Goal: Information Seeking & Learning: Learn about a topic

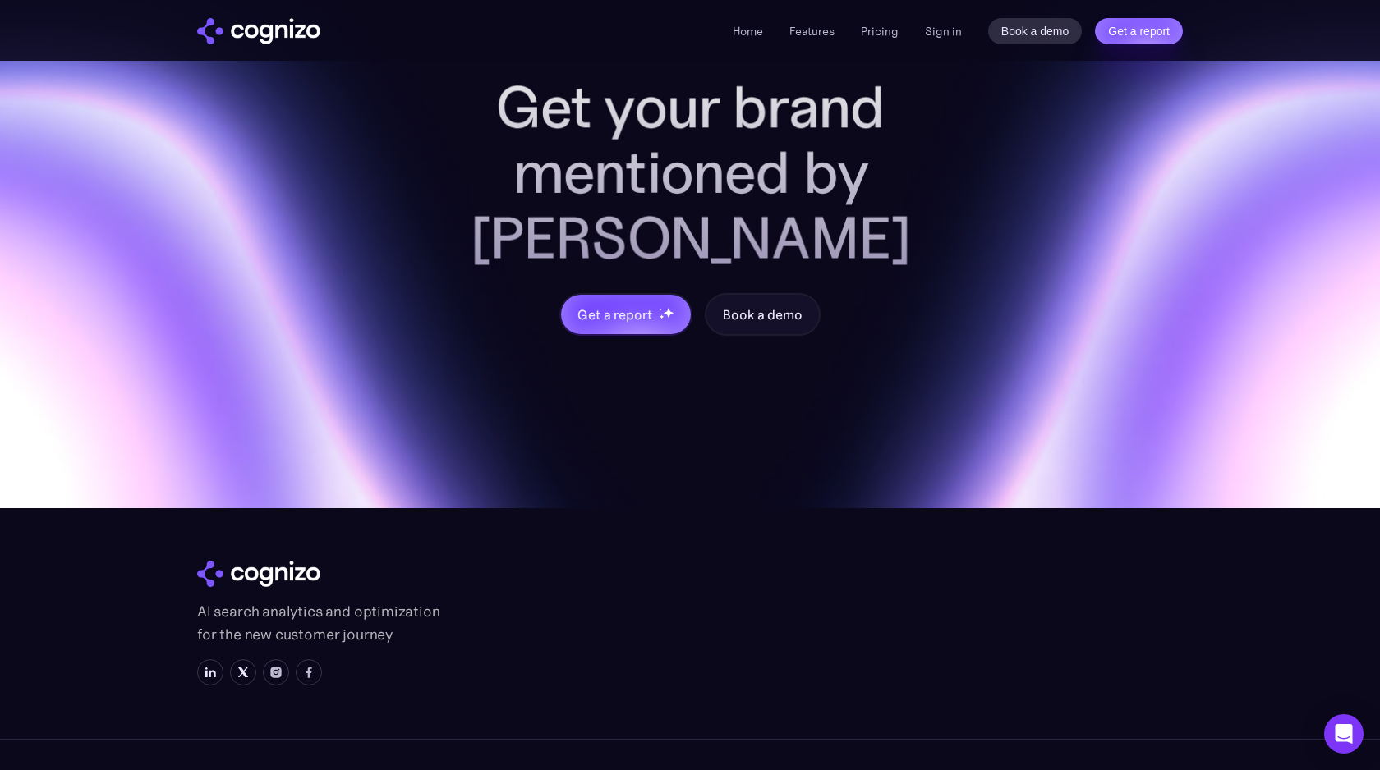
scroll to position [6833, 0]
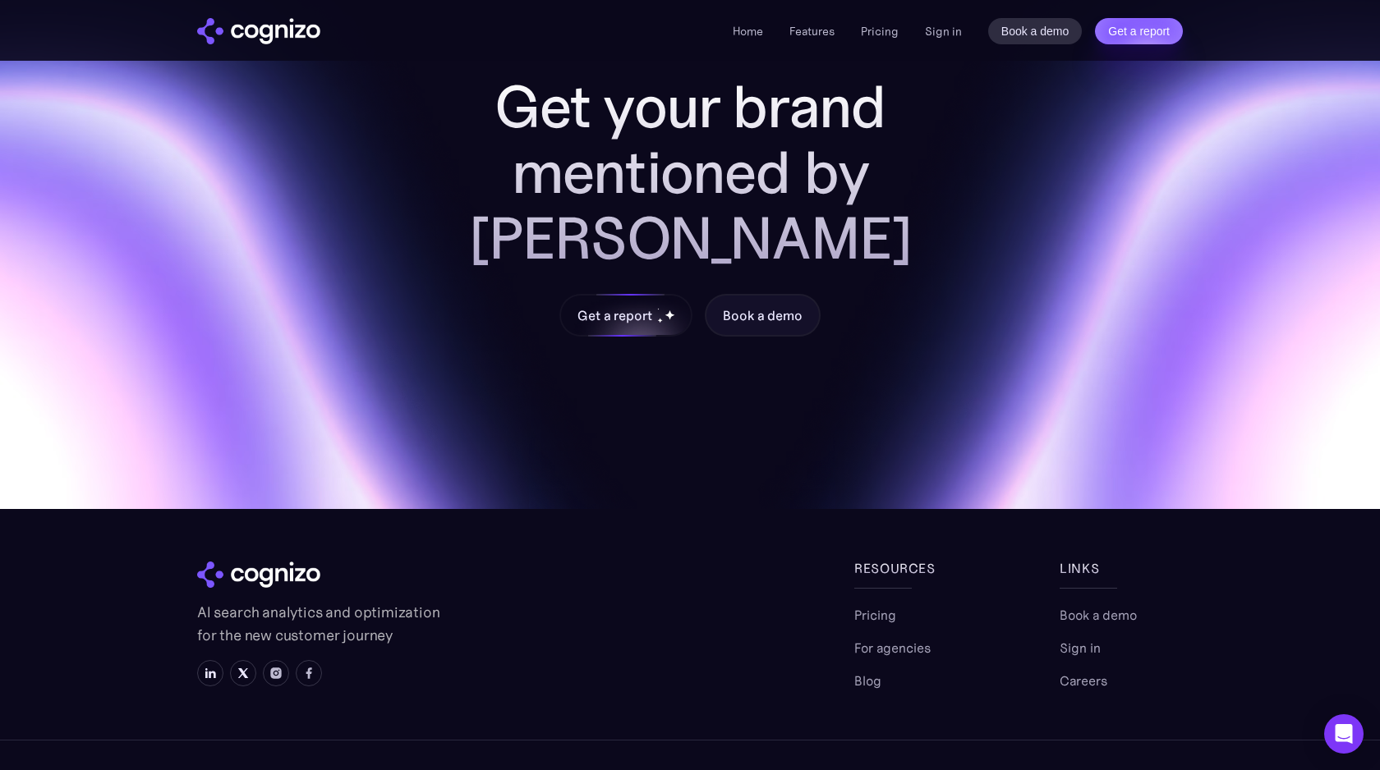
click at [577, 296] on div "Get a report" at bounding box center [626, 315] width 130 height 39
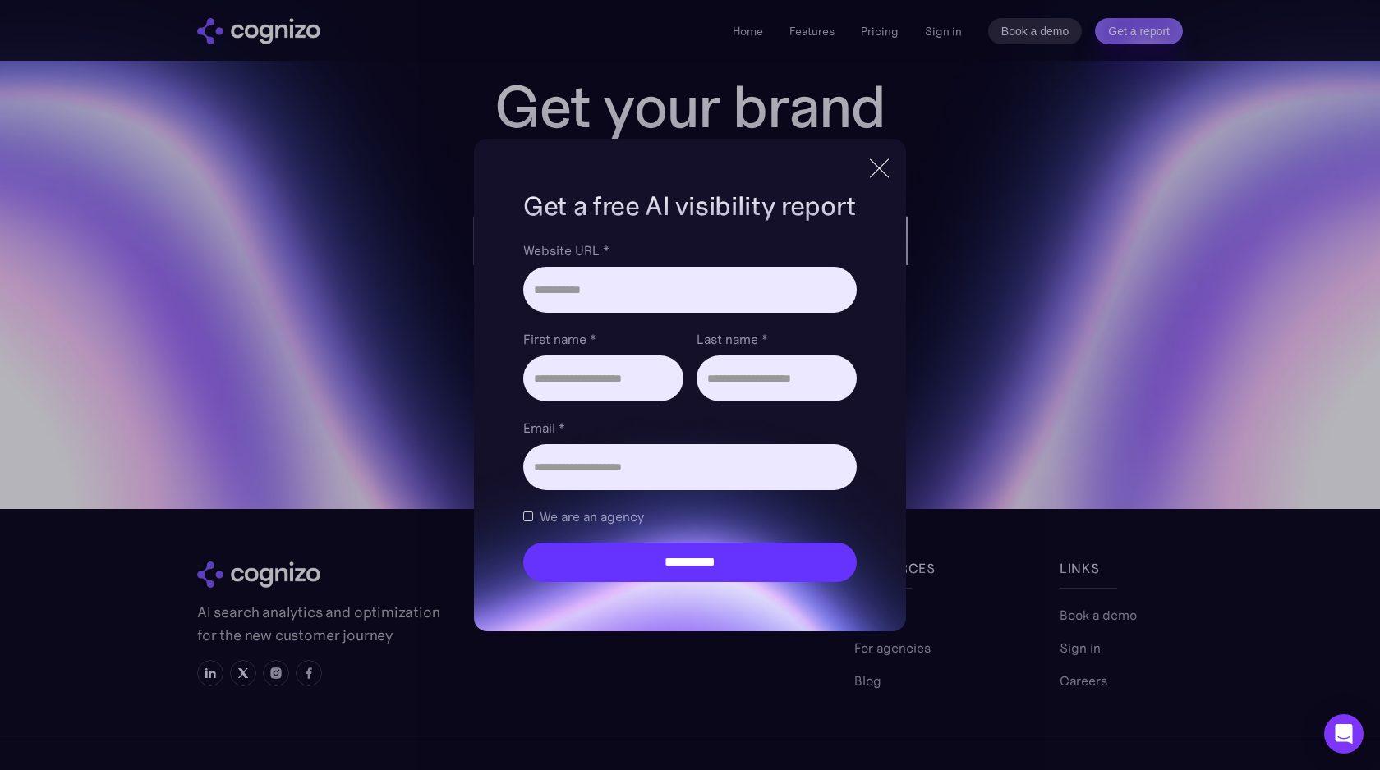
click at [887, 175] on div at bounding box center [879, 168] width 19 height 19
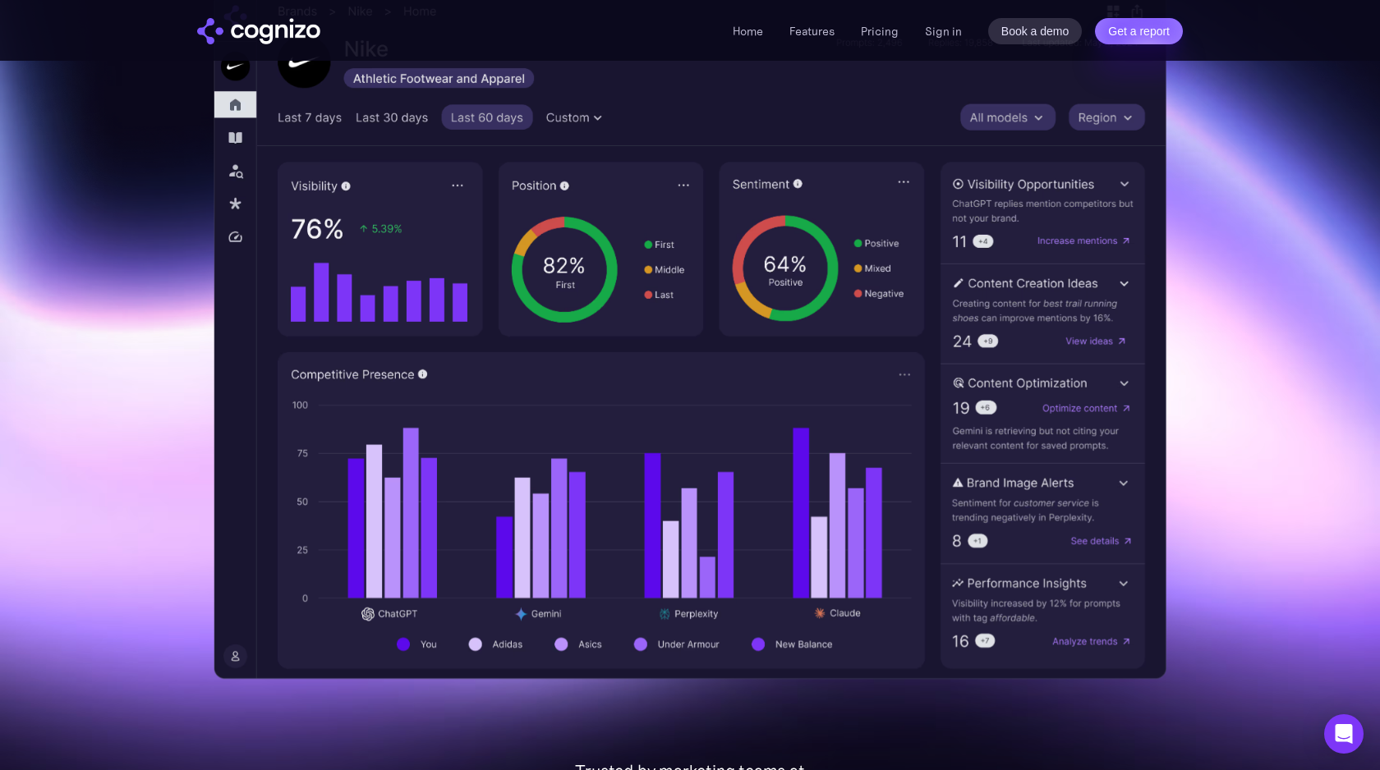
scroll to position [440, 0]
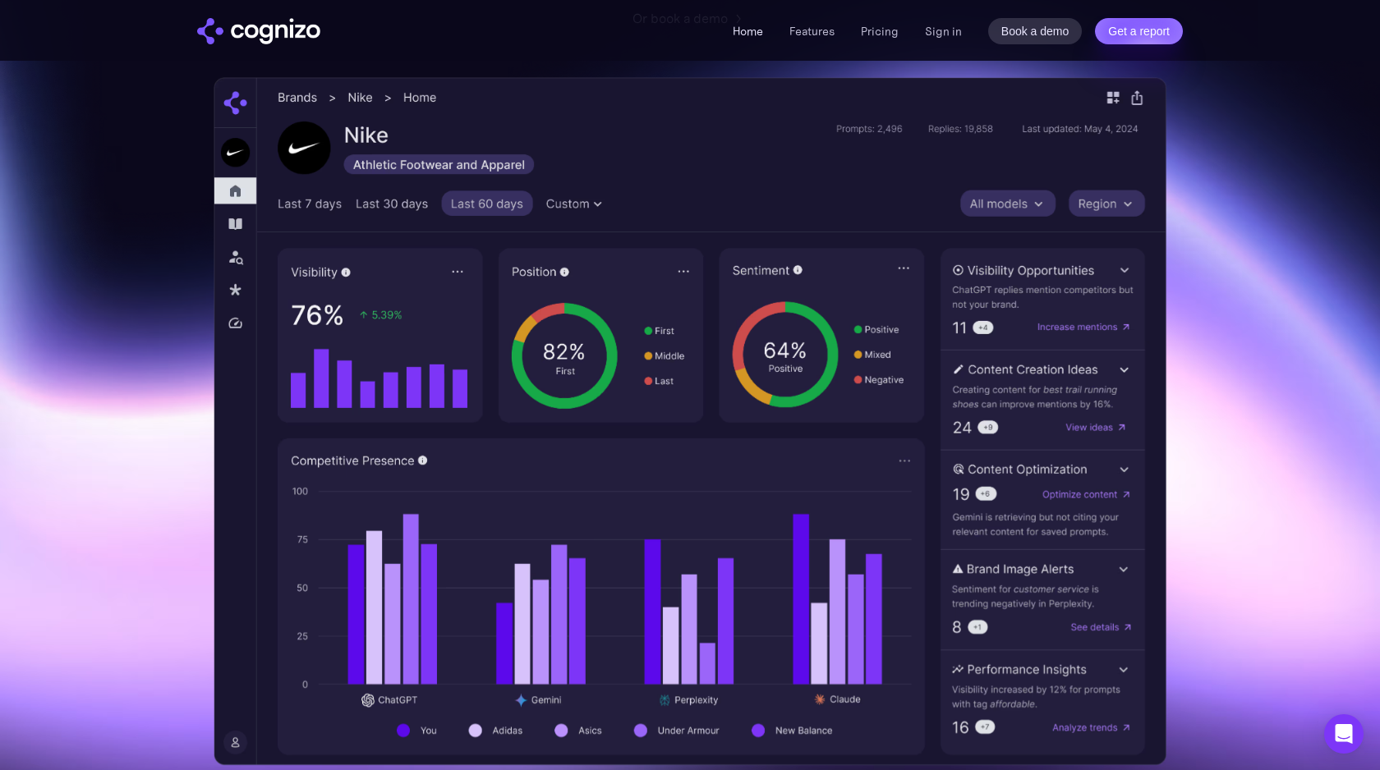
click at [759, 27] on link "Home" at bounding box center [748, 31] width 30 height 15
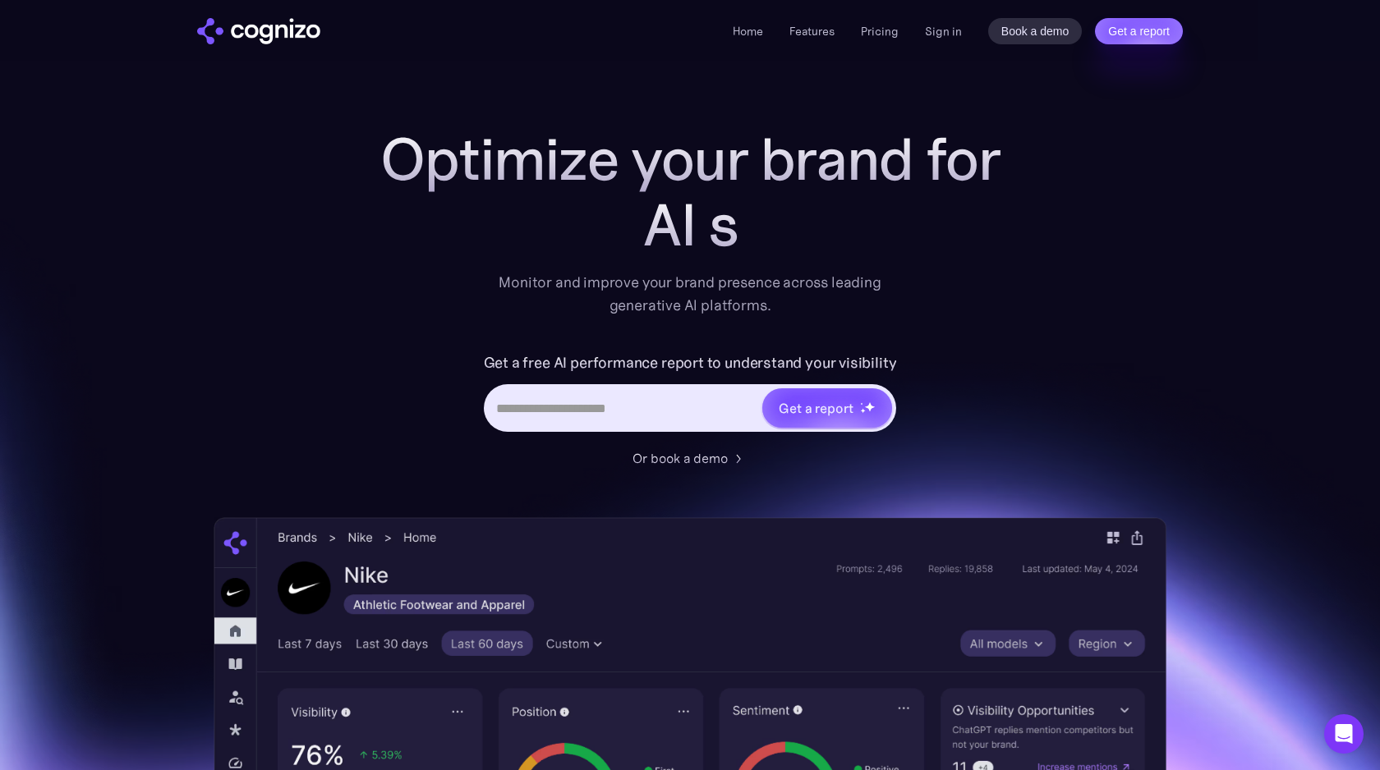
click at [811, 28] on link "Features" at bounding box center [811, 31] width 45 height 15
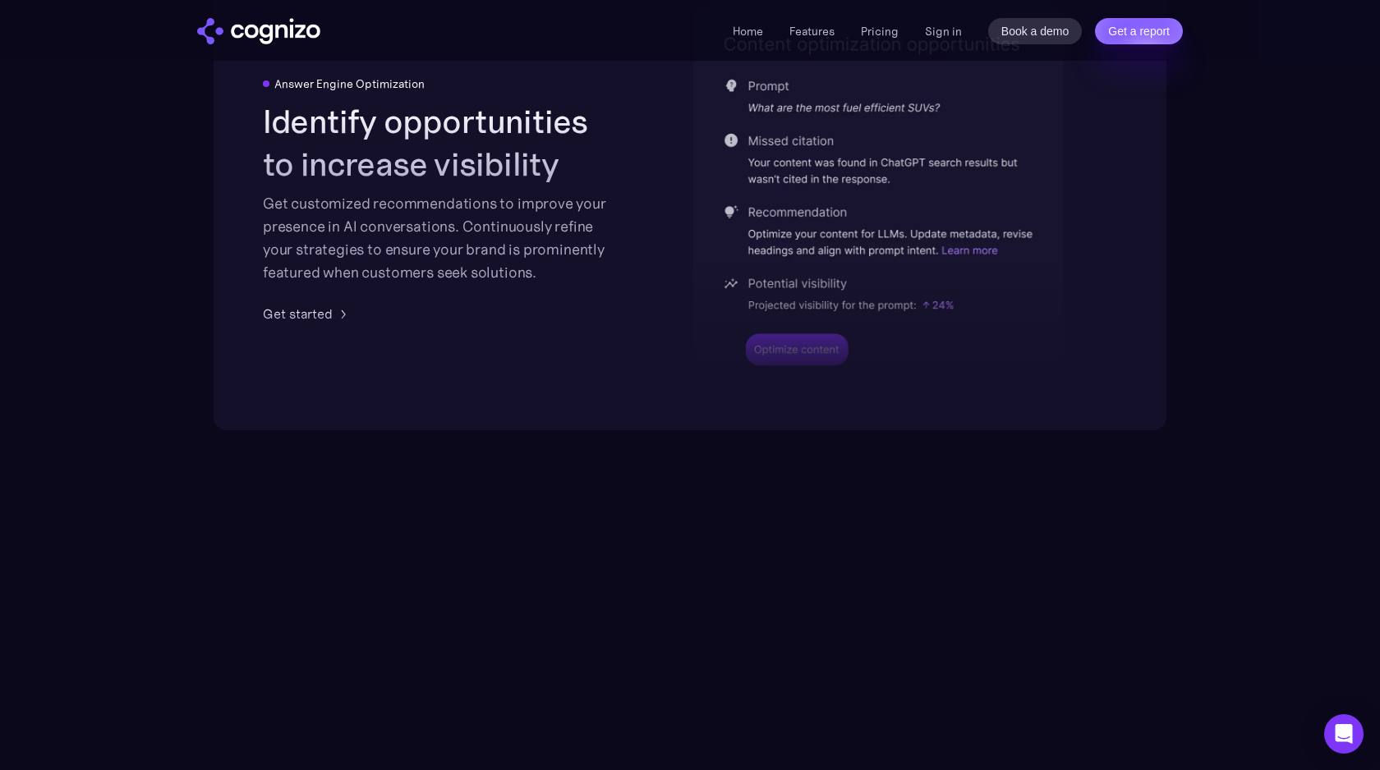
scroll to position [4549, 0]
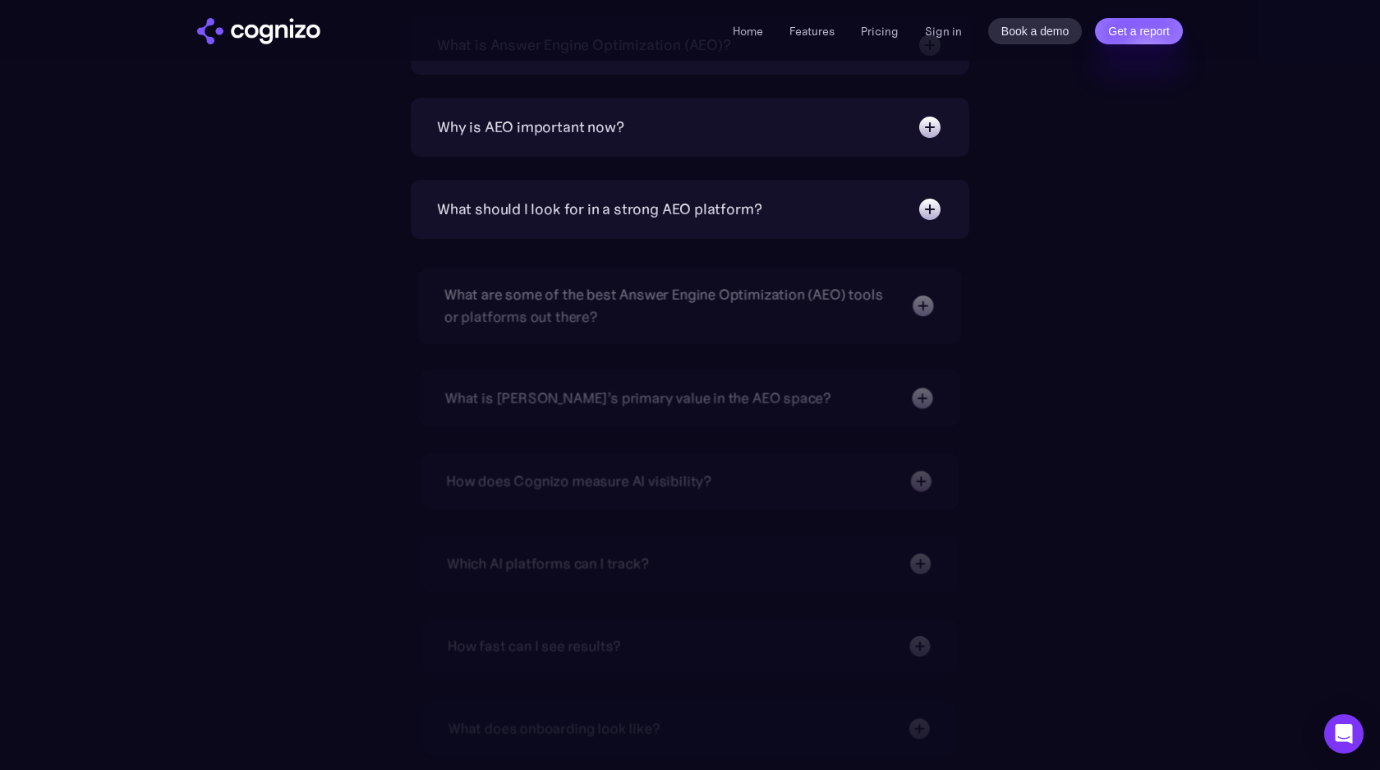
click at [678, 354] on div "What is Answer Engine Optimization (AEO)? AEO is a digital marketing strategy f…" at bounding box center [690, 466] width 558 height 900
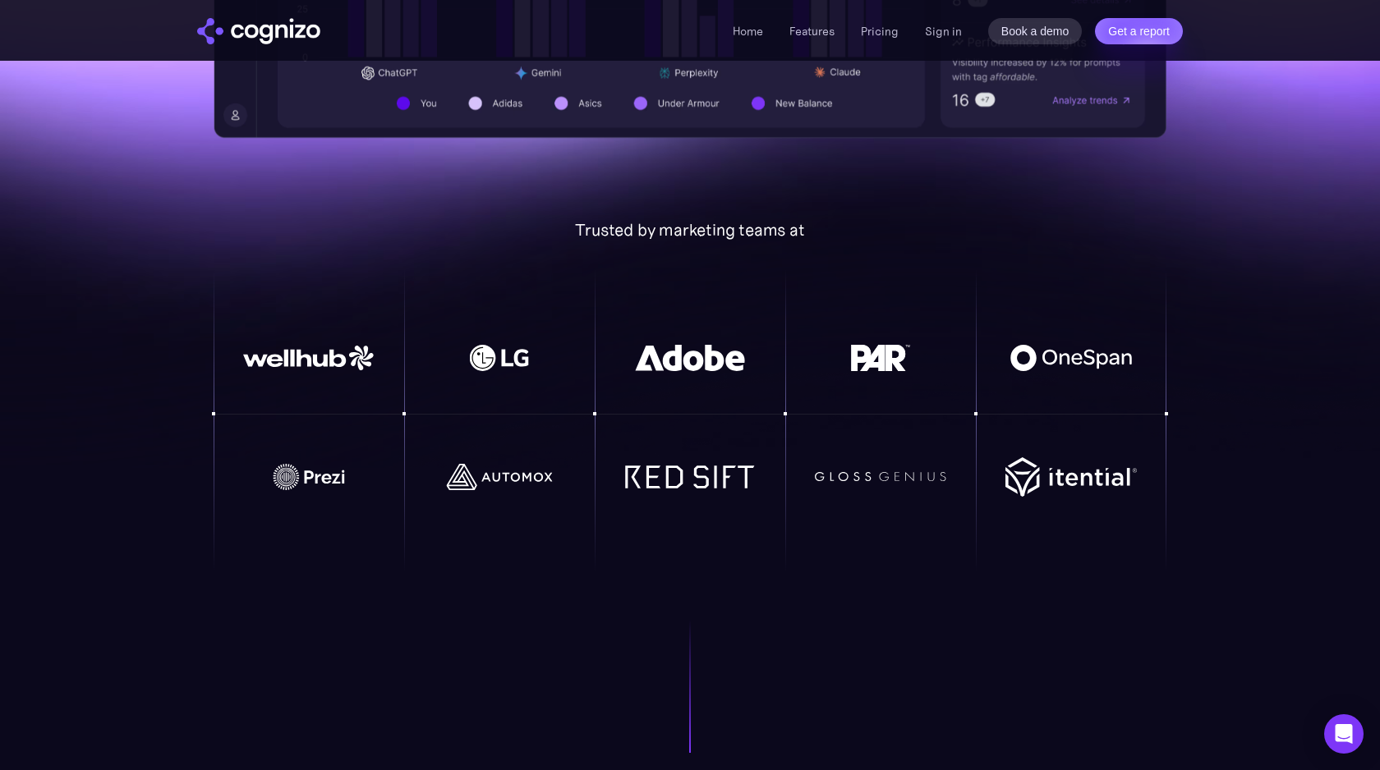
scroll to position [963, 0]
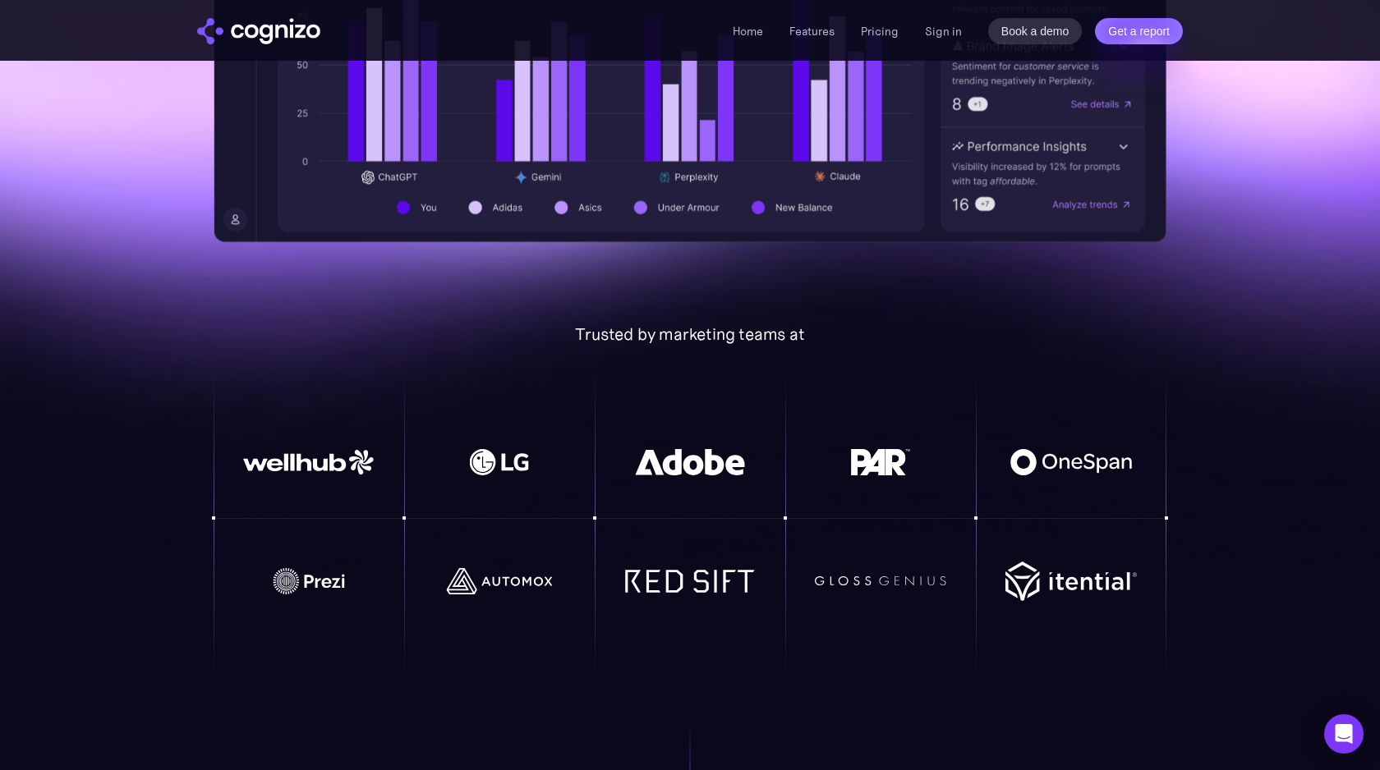
click at [866, 39] on li "Pricing" at bounding box center [880, 31] width 38 height 20
click at [873, 37] on link "Pricing" at bounding box center [880, 31] width 38 height 15
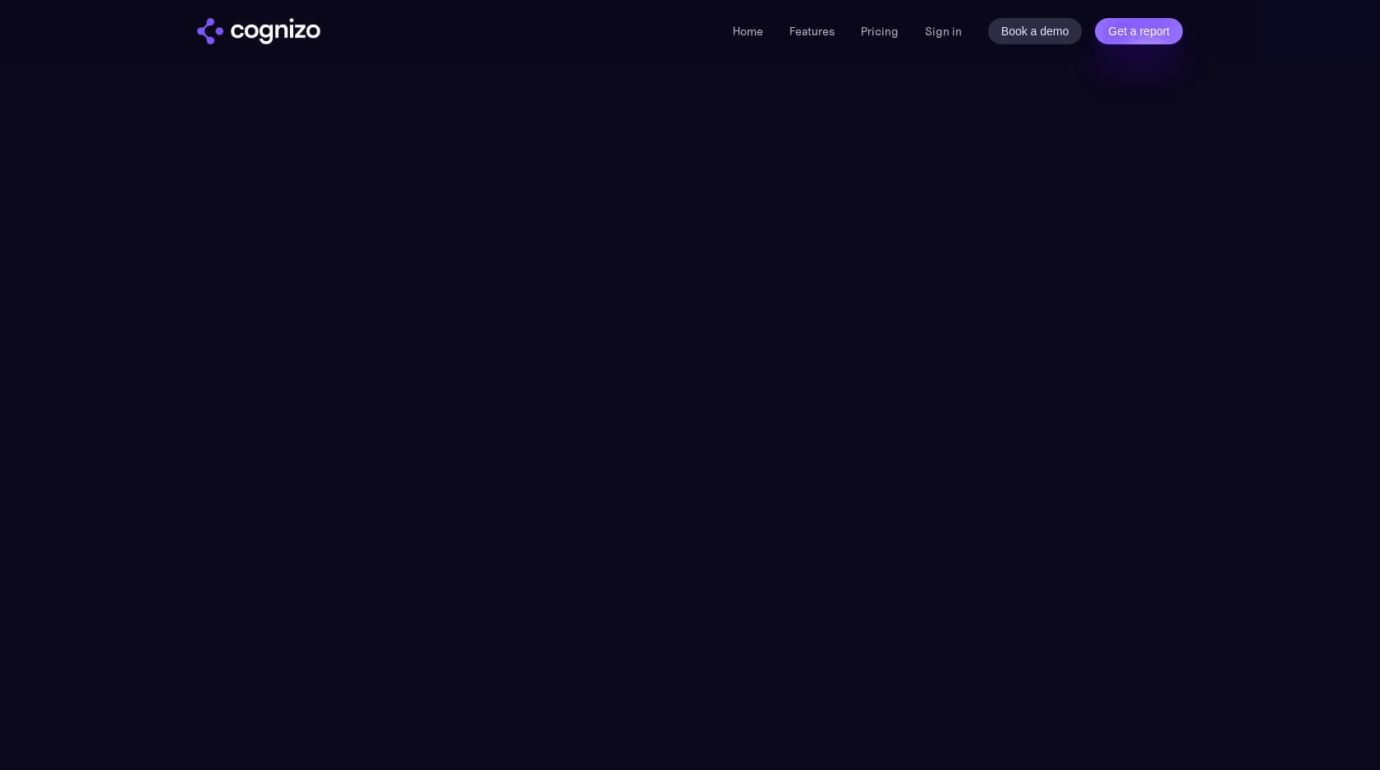
click at [882, 34] on link "Pricing" at bounding box center [880, 31] width 38 height 15
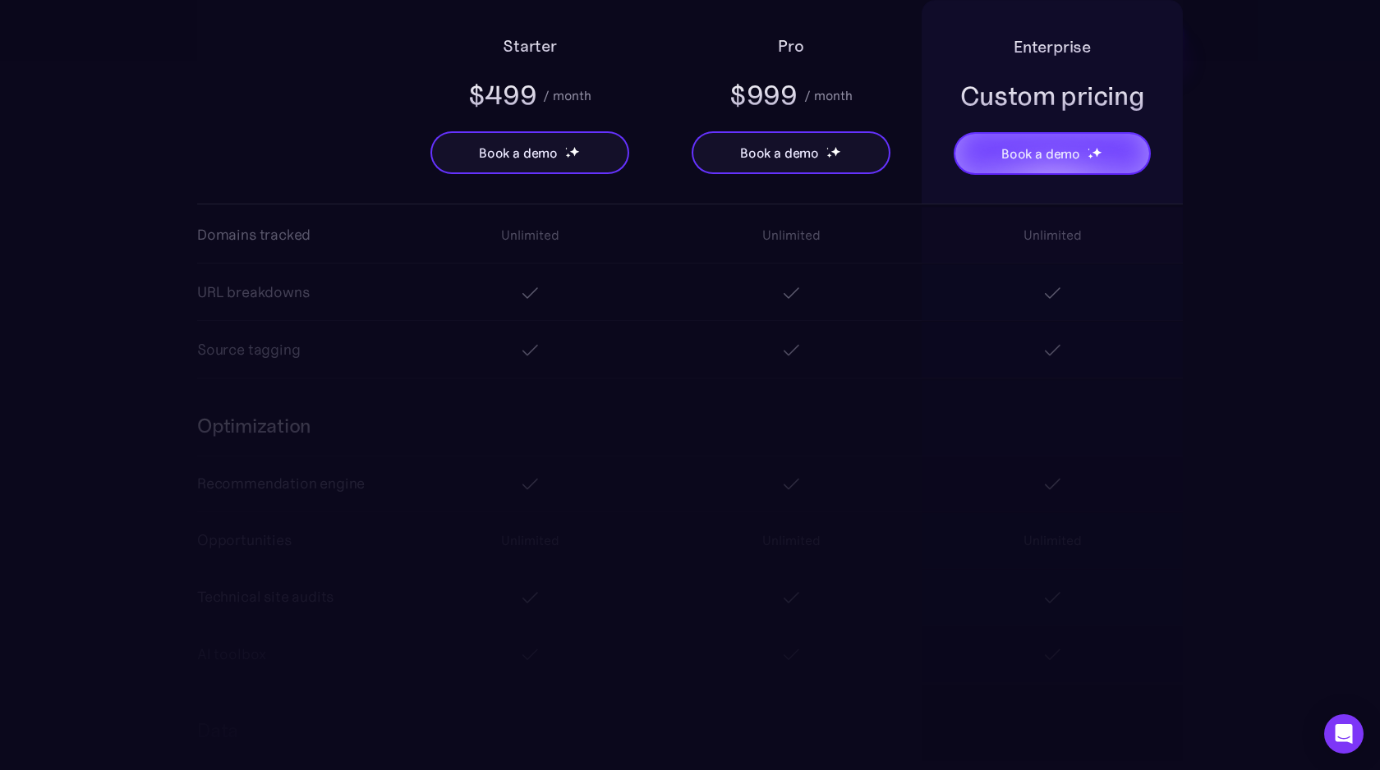
scroll to position [2376, 0]
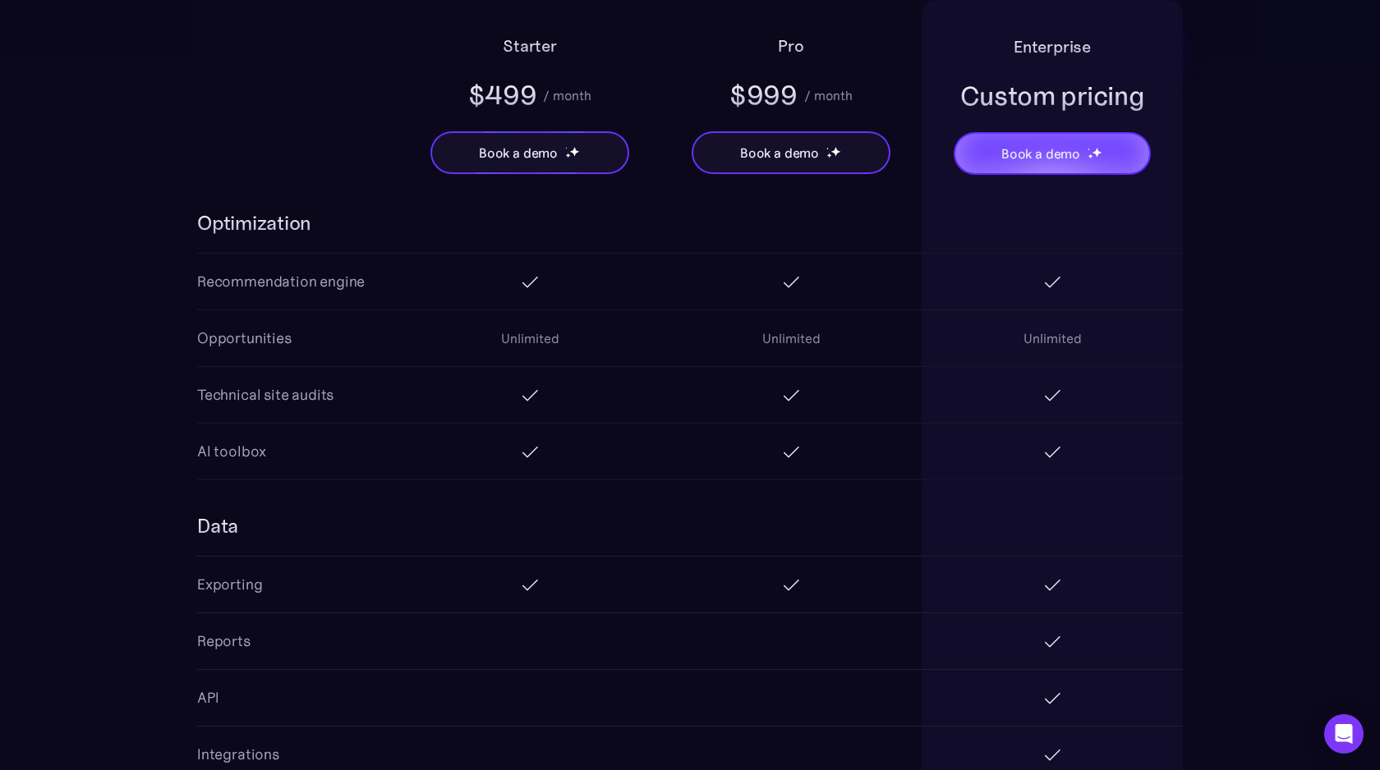
click at [531, 53] on h2 "Starter" at bounding box center [530, 46] width 54 height 26
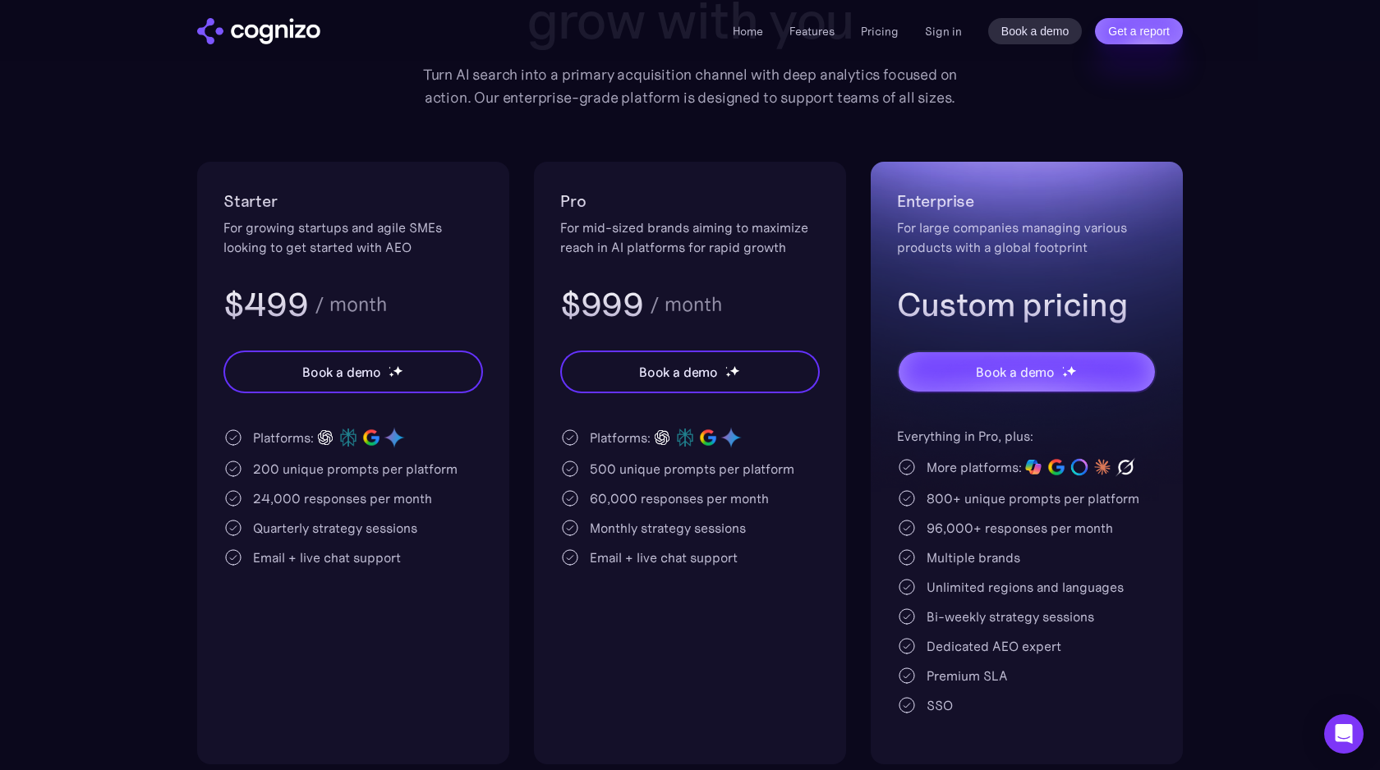
scroll to position [0, 0]
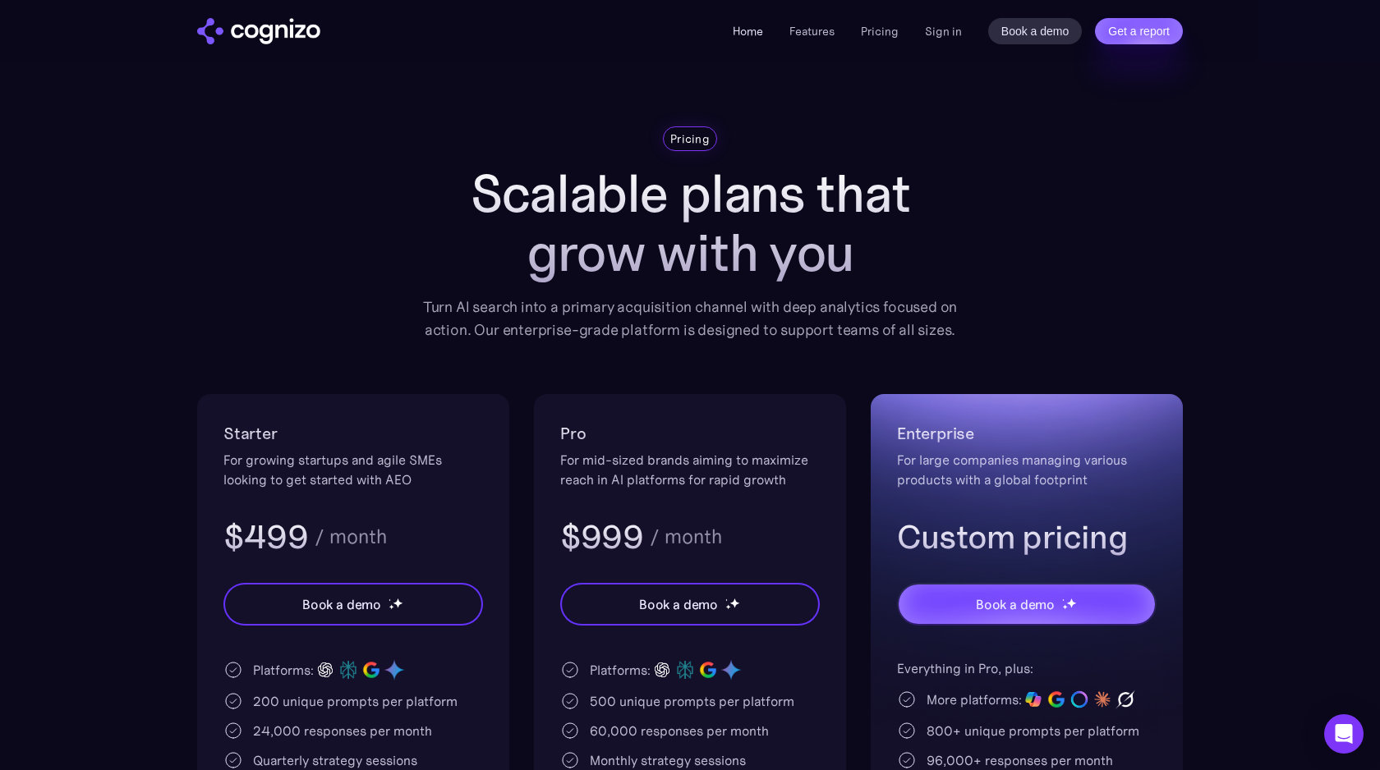
click at [747, 31] on link "Home" at bounding box center [748, 31] width 30 height 15
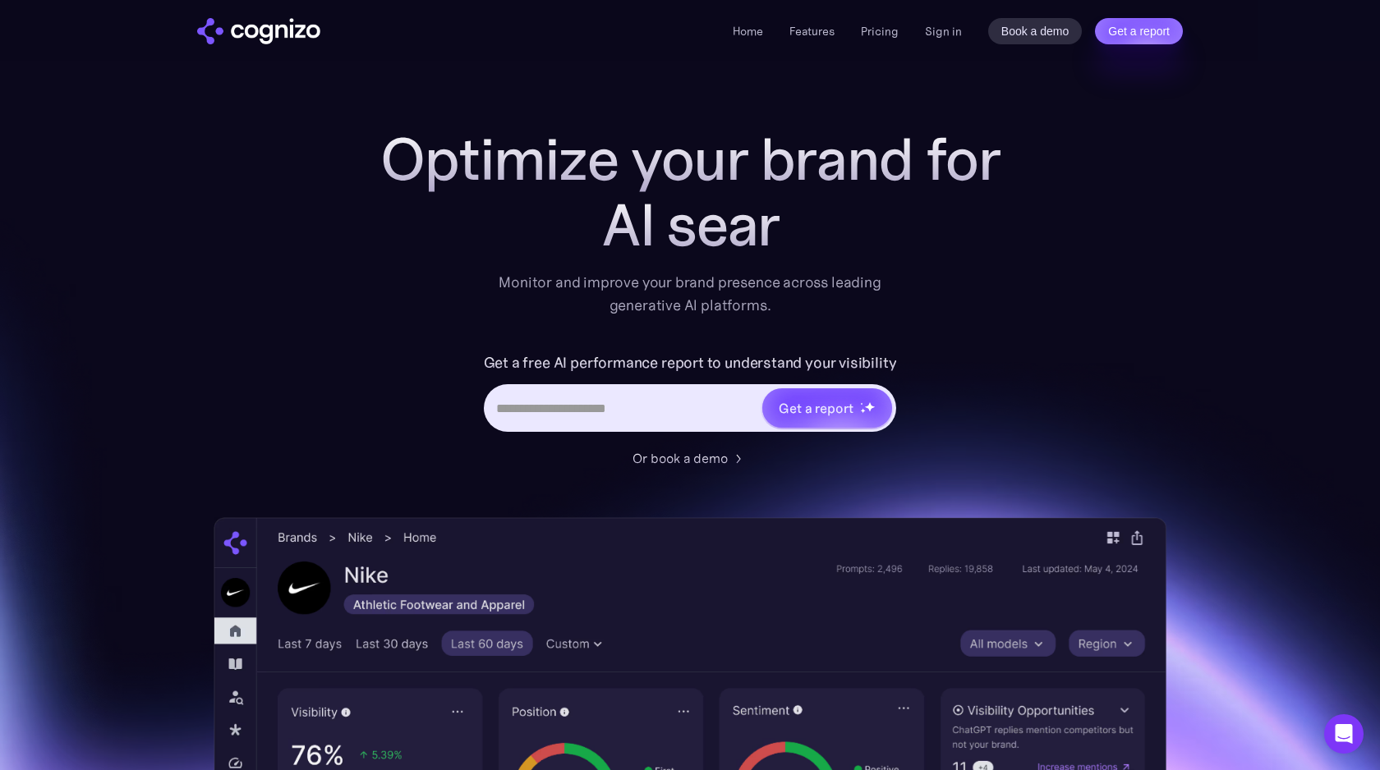
click at [234, 35] on img "home" at bounding box center [258, 31] width 123 height 26
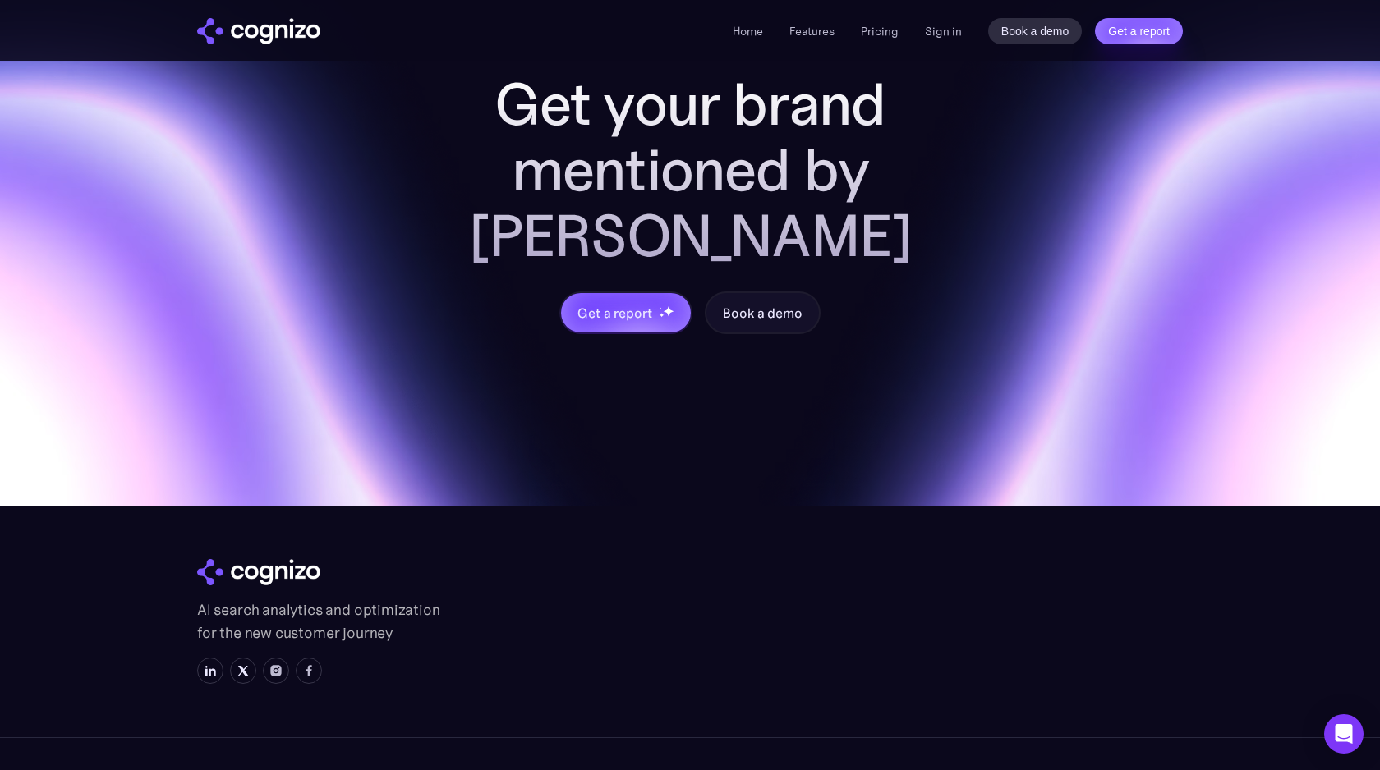
scroll to position [6835, 0]
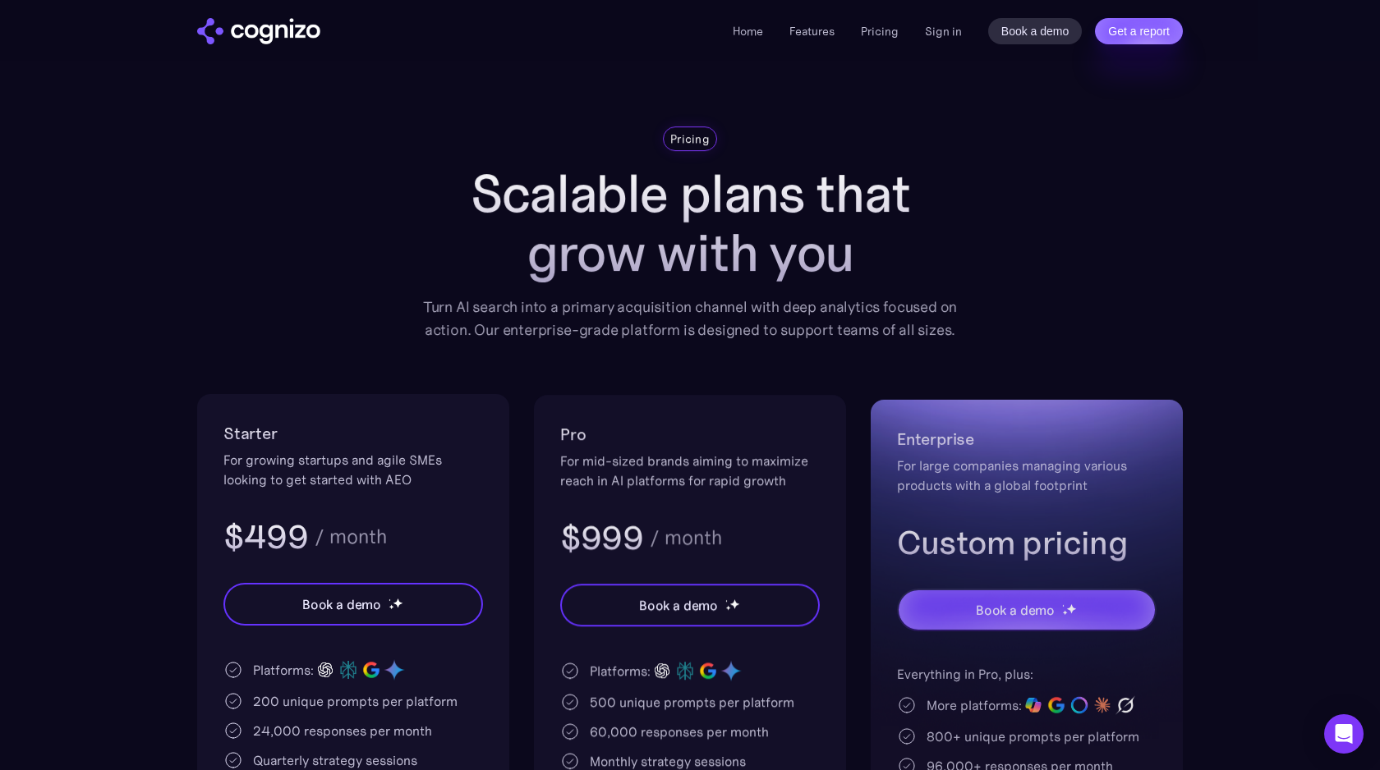
scroll to position [695, 0]
